Goal: Check status: Check status

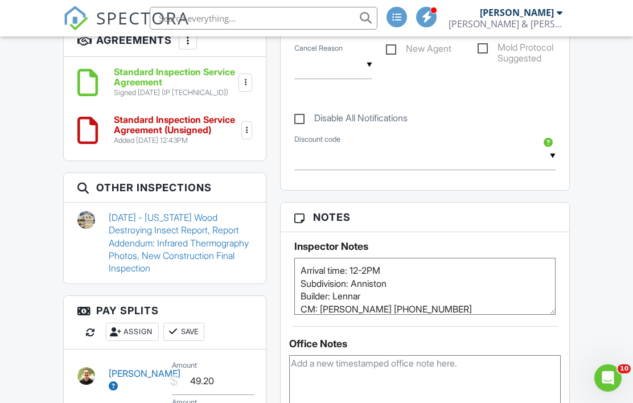
scroll to position [1062, 0]
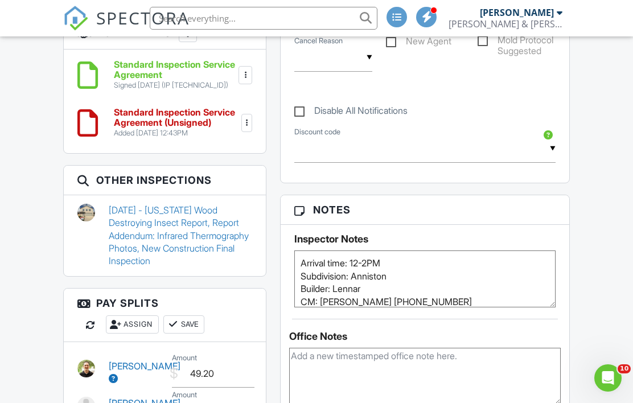
click at [152, 210] on link "[DATE] - [US_STATE] Wood Destroying Insect Report, Report Addendum: Infrared Th…" at bounding box center [180, 236] width 143 height 64
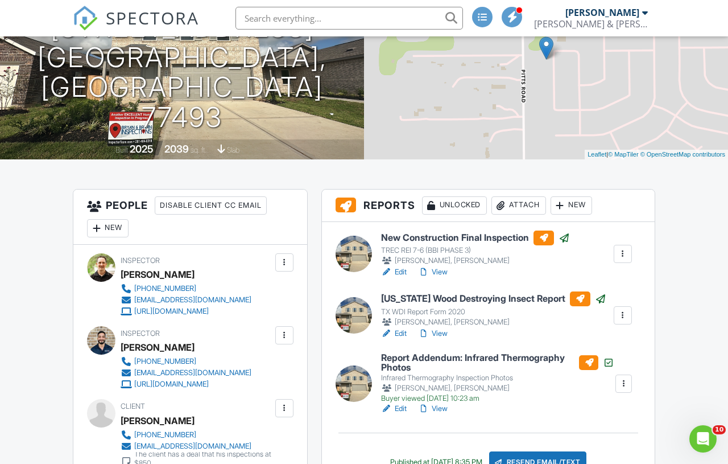
click at [445, 271] on link "View" at bounding box center [433, 271] width 30 height 11
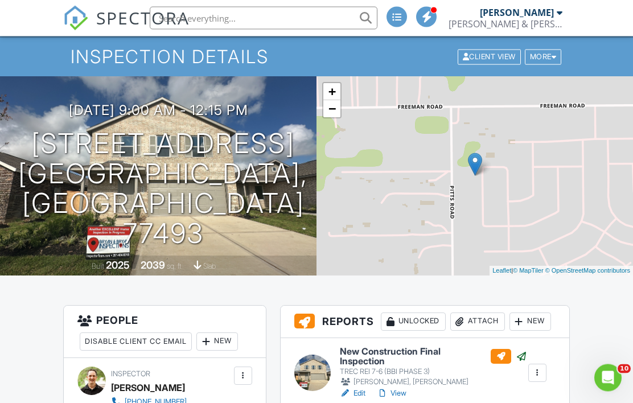
scroll to position [0, 48]
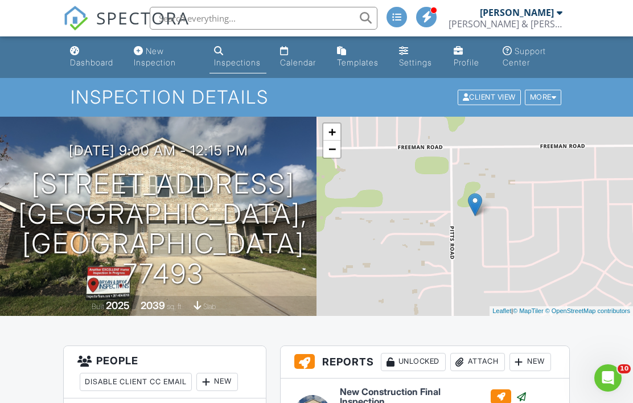
click at [209, 56] on link "Inspections" at bounding box center [237, 57] width 57 height 32
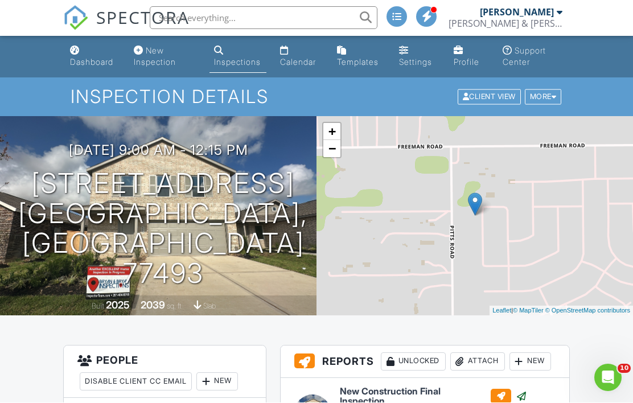
scroll to position [239, 48]
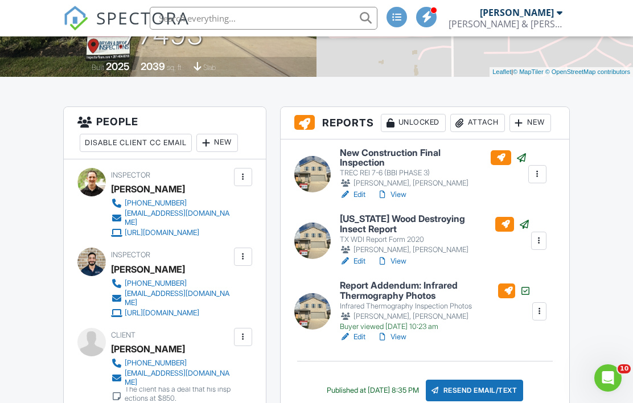
click at [352, 186] on div "James Dolnier, Joshua Reyes" at bounding box center [433, 182] width 187 height 11
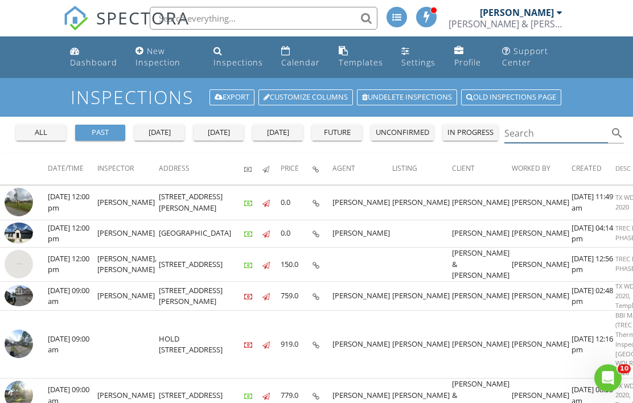
click at [529, 131] on input "Search" at bounding box center [556, 133] width 104 height 19
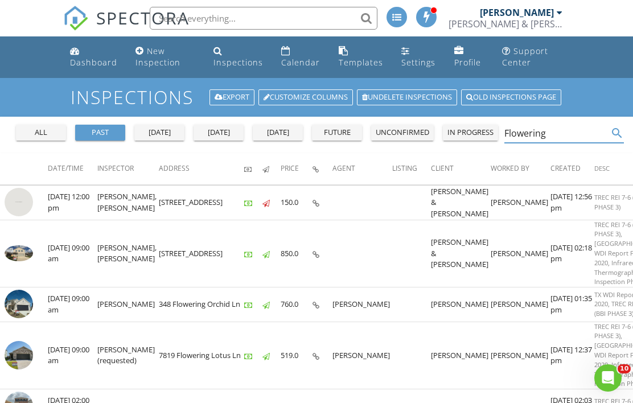
type input "Flowering"
click at [22, 251] on img at bounding box center [19, 253] width 28 height 16
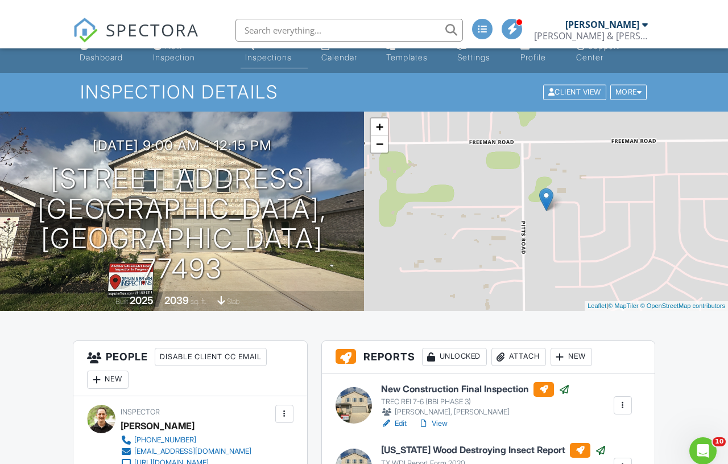
scroll to position [160, 0]
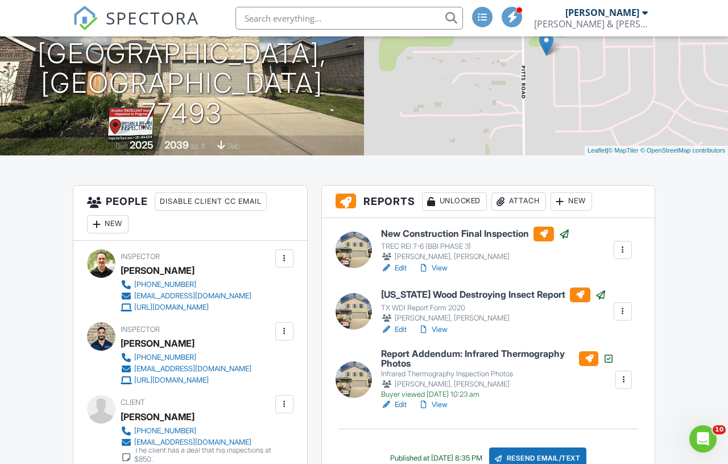
click at [441, 267] on link "View" at bounding box center [433, 267] width 30 height 11
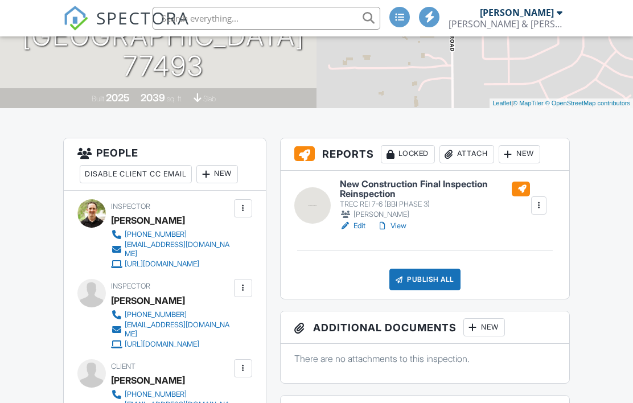
click at [402, 226] on link "View" at bounding box center [392, 225] width 30 height 11
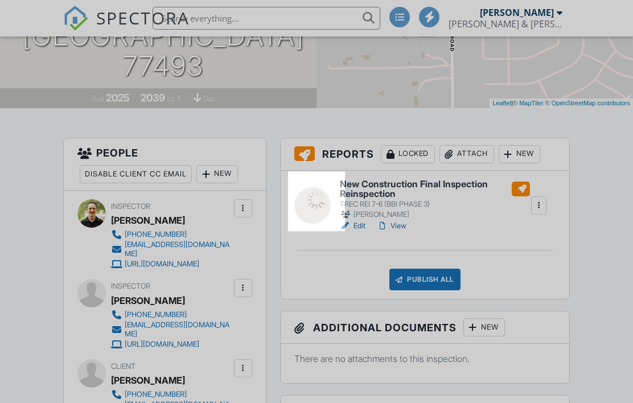
scroll to position [208, 0]
